Goal: Browse casually: Explore the website without a specific task or goal

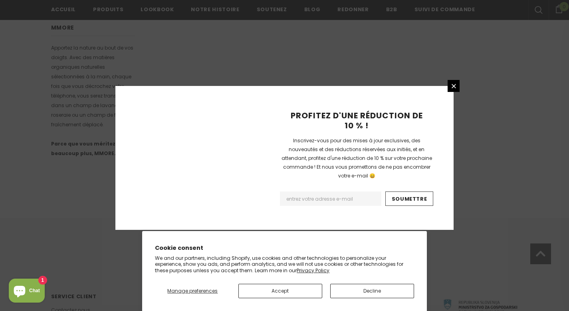
scroll to position [528, 0]
